Goal: Task Accomplishment & Management: Manage account settings

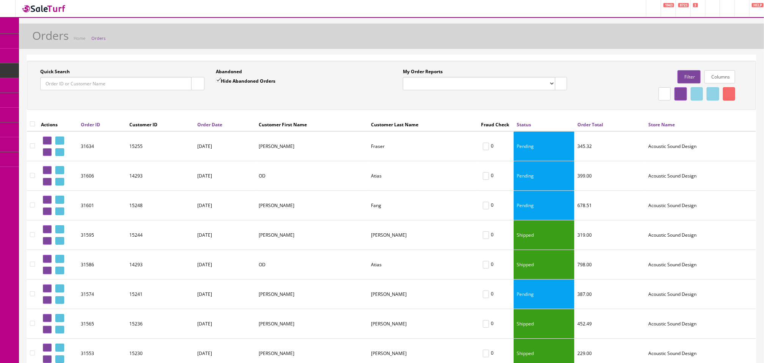
click at [101, 37] on link "Orders" at bounding box center [98, 38] width 14 height 6
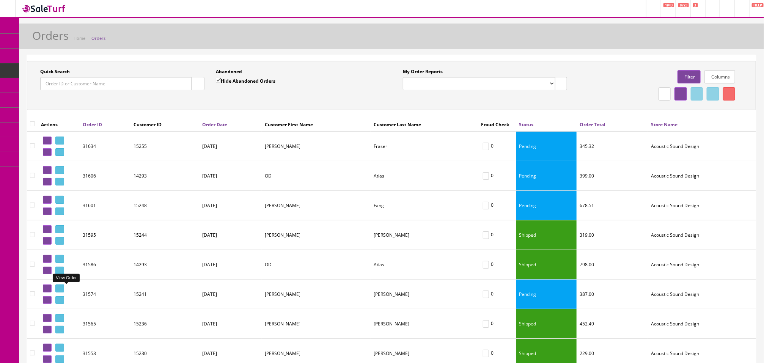
click at [62, 290] on icon at bounding box center [61, 288] width 2 height 4
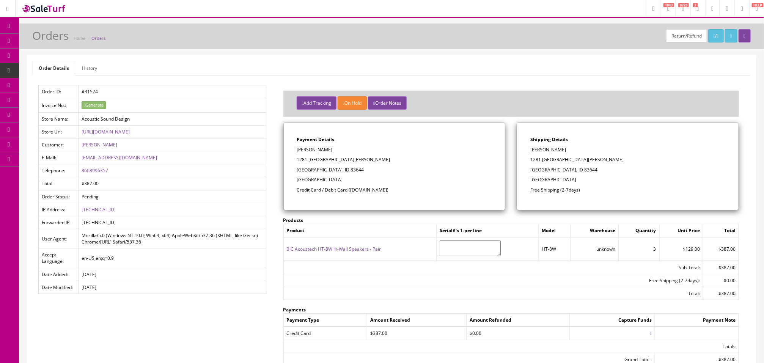
click at [99, 38] on link "Orders" at bounding box center [98, 38] width 14 height 6
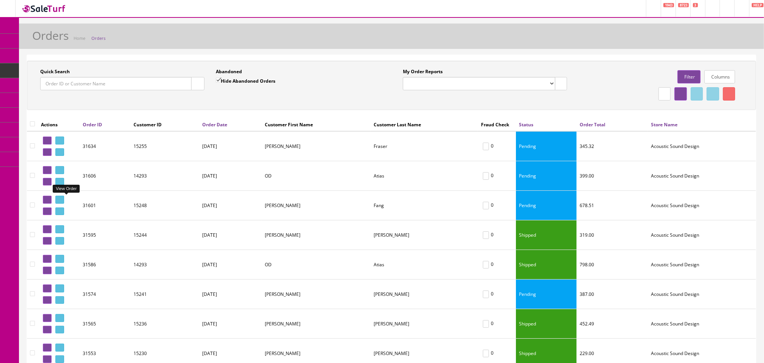
click at [62, 201] on icon at bounding box center [61, 200] width 2 height 4
click at [62, 169] on icon at bounding box center [61, 170] width 2 height 4
click at [62, 138] on icon at bounding box center [61, 140] width 2 height 4
click at [97, 39] on link "Orders" at bounding box center [98, 38] width 14 height 6
